Goal: Navigation & Orientation: Find specific page/section

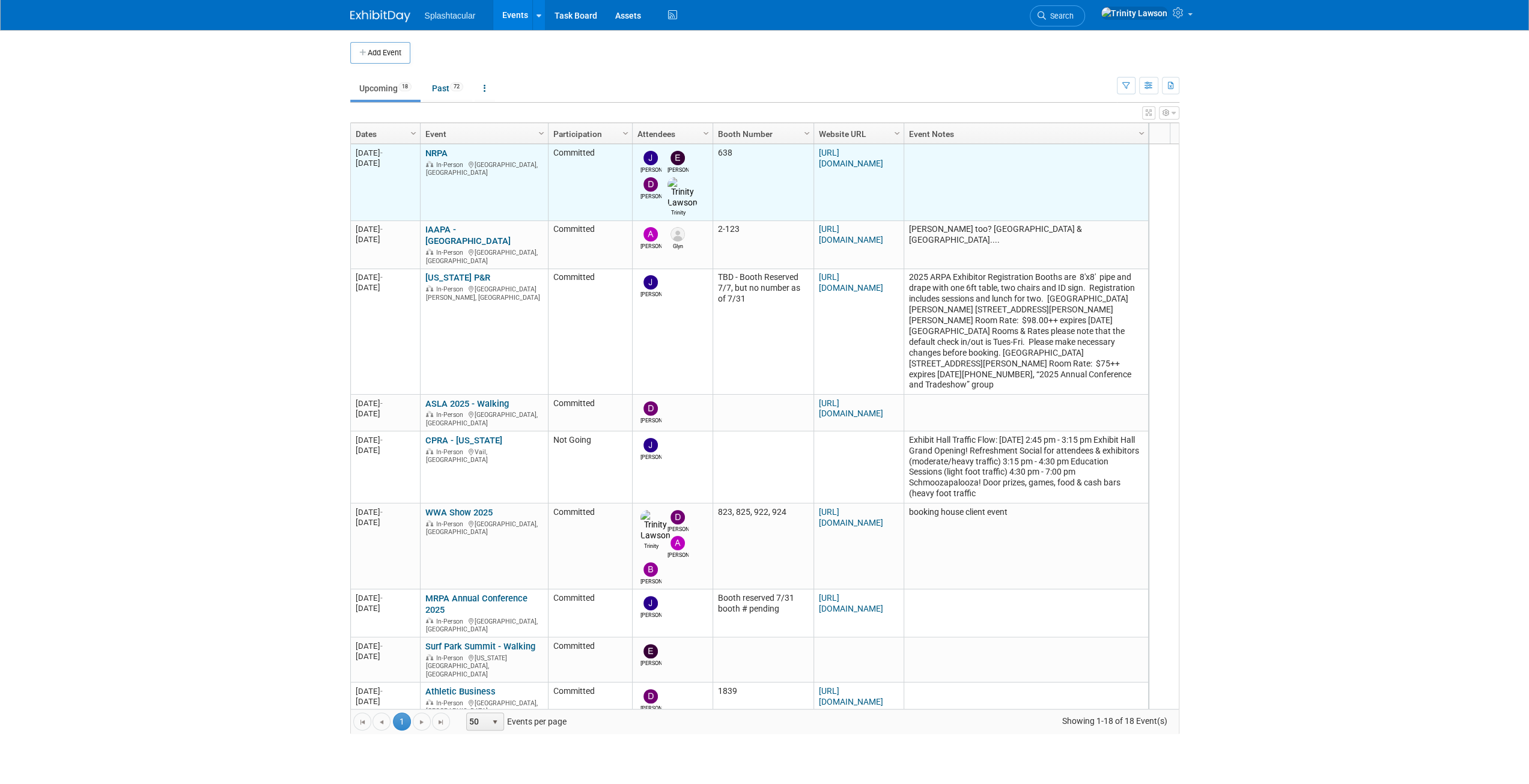
click at [447, 152] on link "NRPA" at bounding box center [436, 152] width 22 height 10
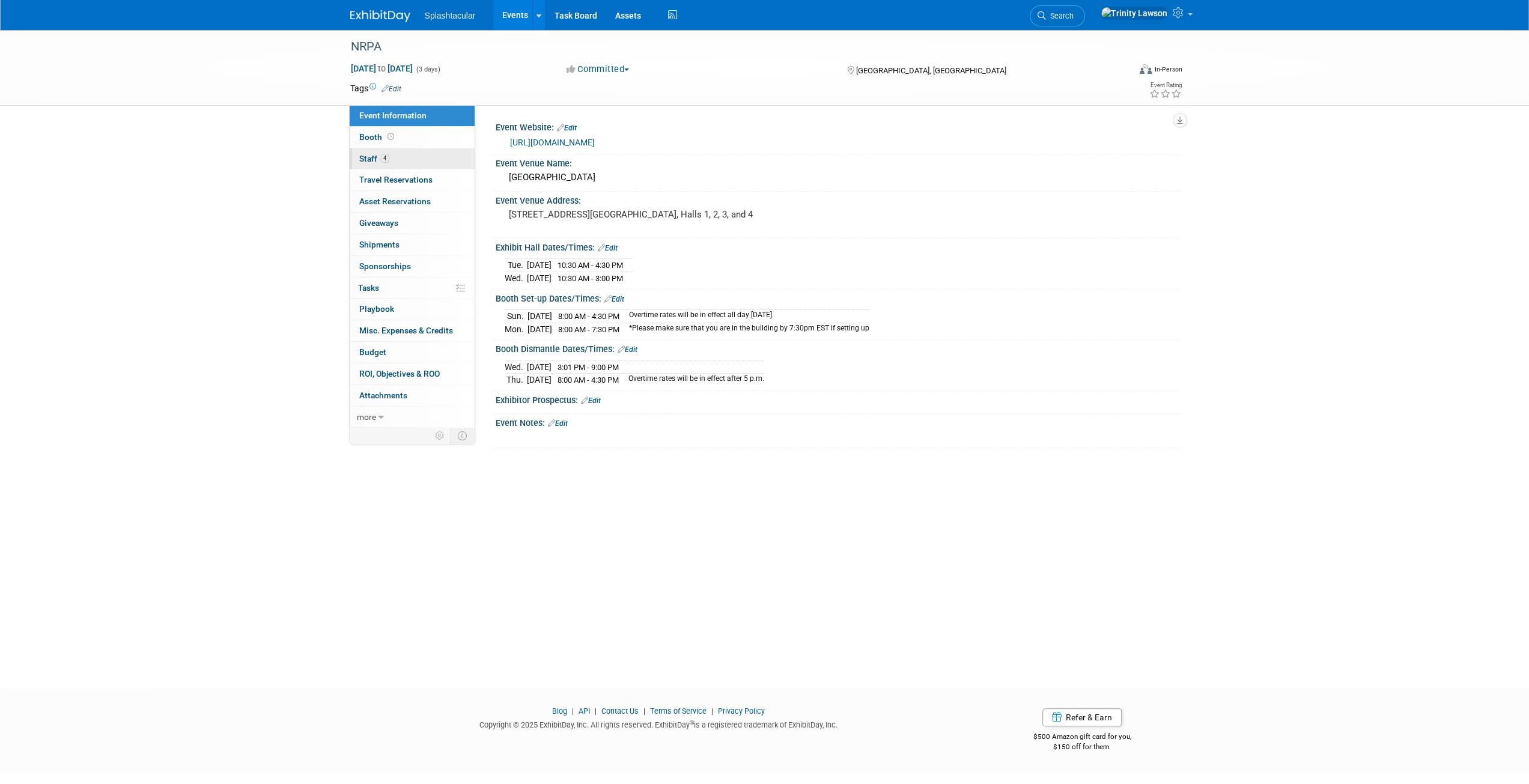
click at [441, 152] on link "4 Staff 4" at bounding box center [412, 159] width 125 height 21
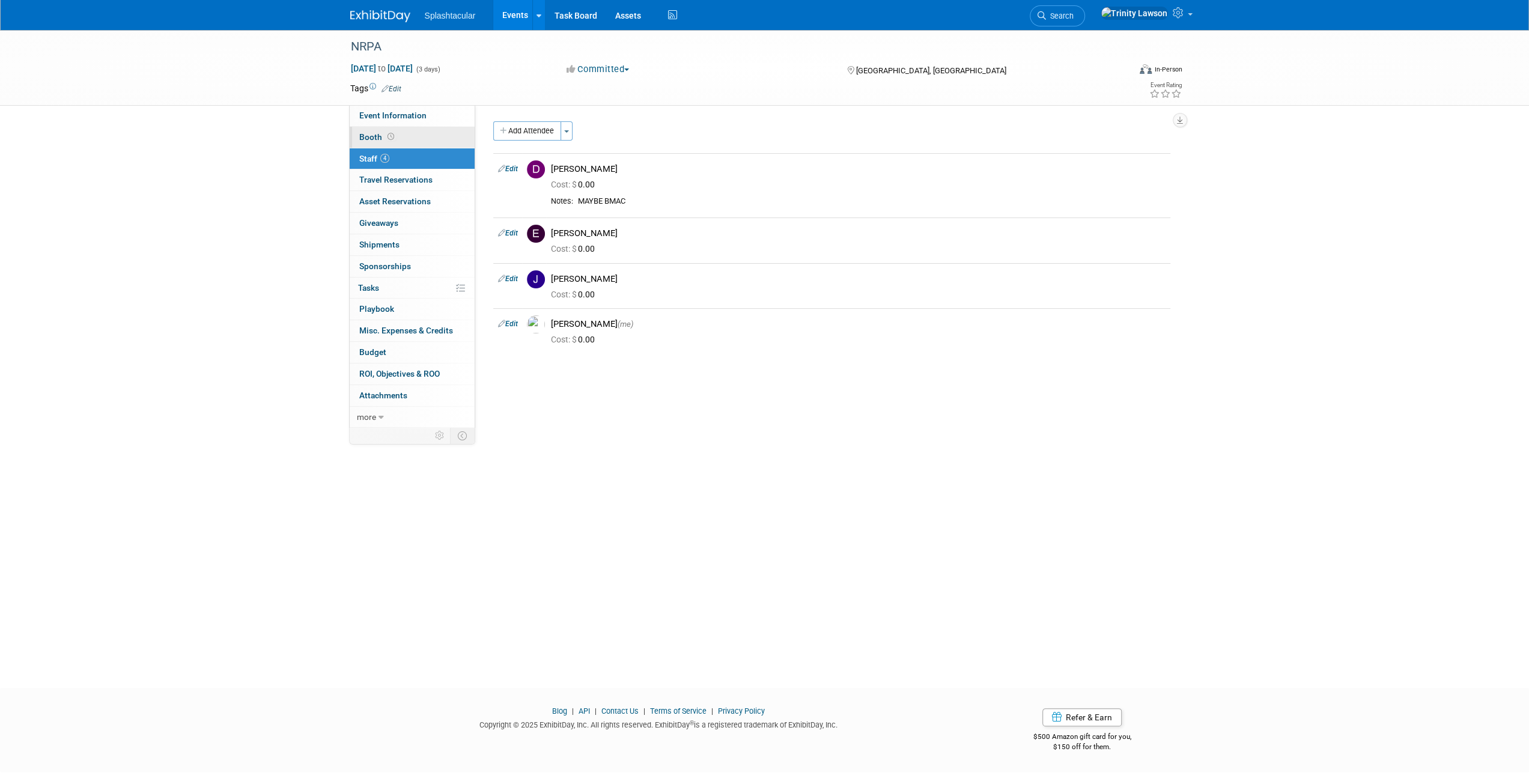
click at [435, 128] on link "Booth" at bounding box center [412, 137] width 125 height 21
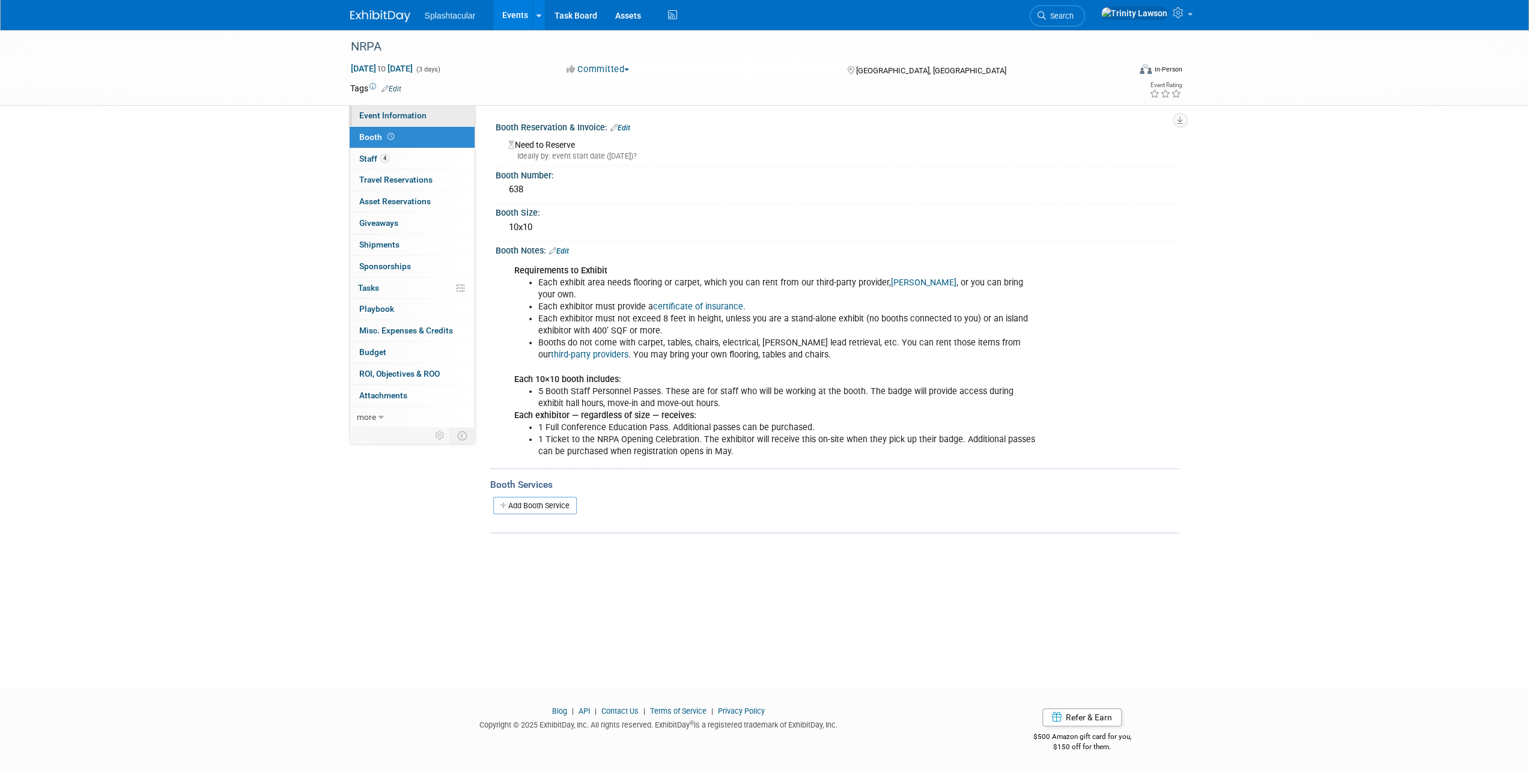
click at [438, 121] on link "Event Information" at bounding box center [412, 115] width 125 height 21
